Goal: Task Accomplishment & Management: Use online tool/utility

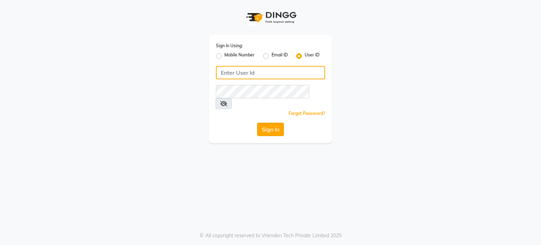
type input "desiresalon"
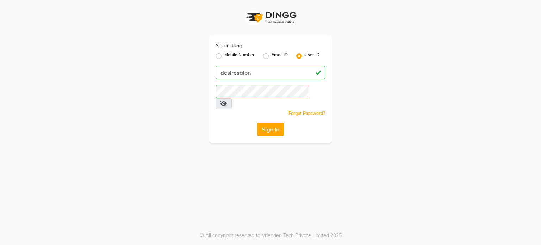
click at [266, 123] on button "Sign In" at bounding box center [270, 129] width 27 height 13
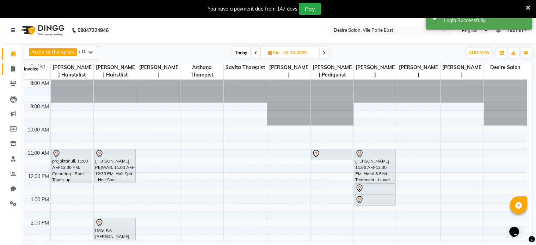
click at [11, 69] on icon at bounding box center [13, 68] width 4 height 5
select select "service"
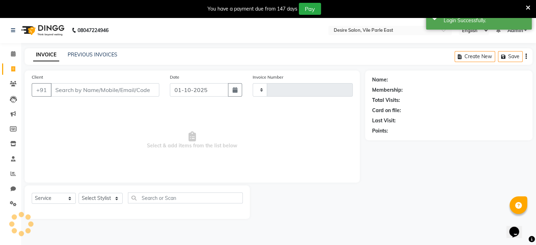
type input "1030"
select select "8076"
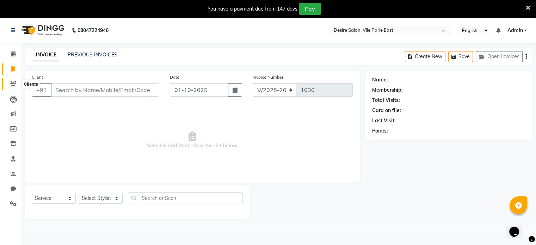
click at [10, 84] on icon at bounding box center [13, 83] width 7 height 5
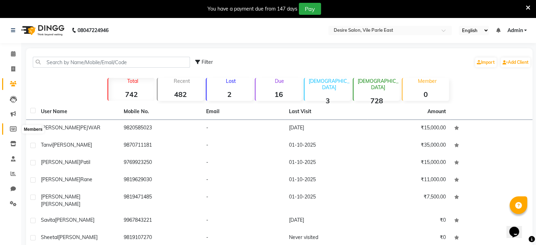
click at [11, 128] on icon at bounding box center [13, 128] width 7 height 5
select select
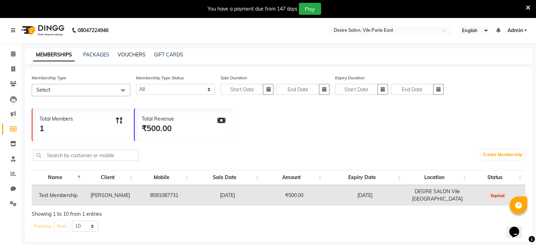
click at [131, 57] on link "VOUCHERS" at bounding box center [132, 54] width 28 height 6
select select
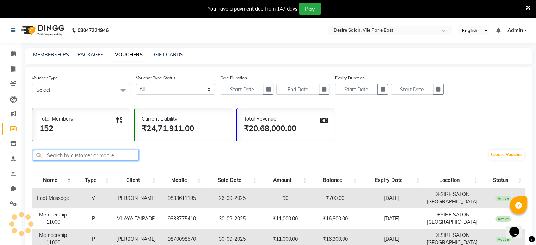
click at [60, 157] on input "text" at bounding box center [86, 155] width 106 height 11
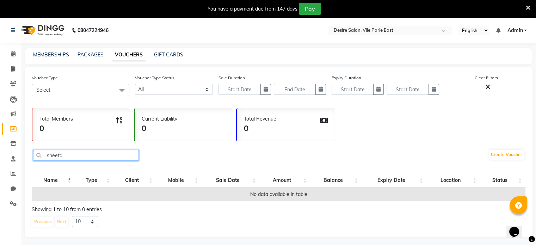
type input "sheeta"
